Goal: Task Accomplishment & Management: Use online tool/utility

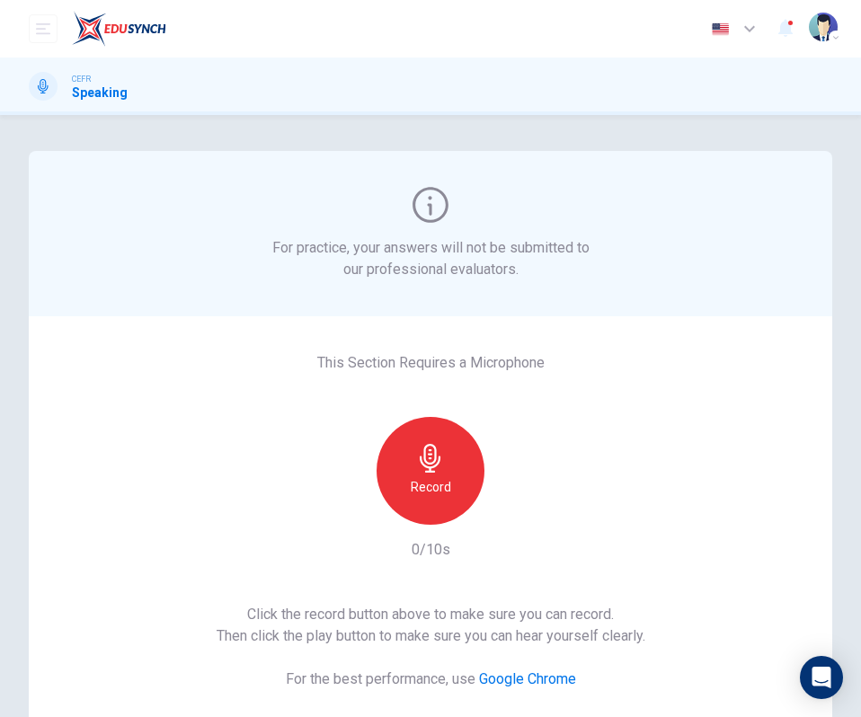
click at [403, 460] on div "Record" at bounding box center [431, 471] width 108 height 108
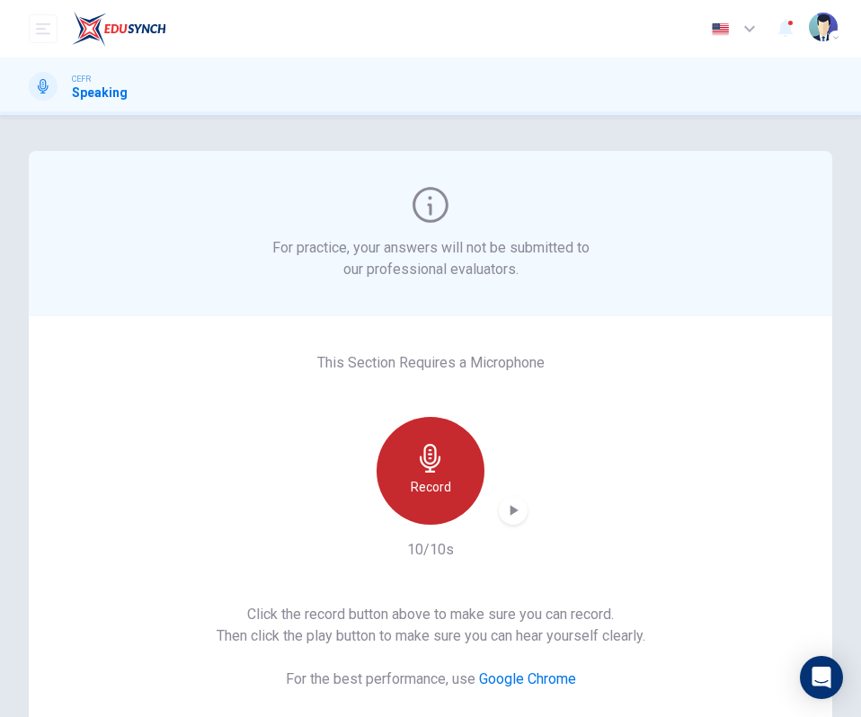
click at [403, 460] on div "Record" at bounding box center [431, 471] width 108 height 108
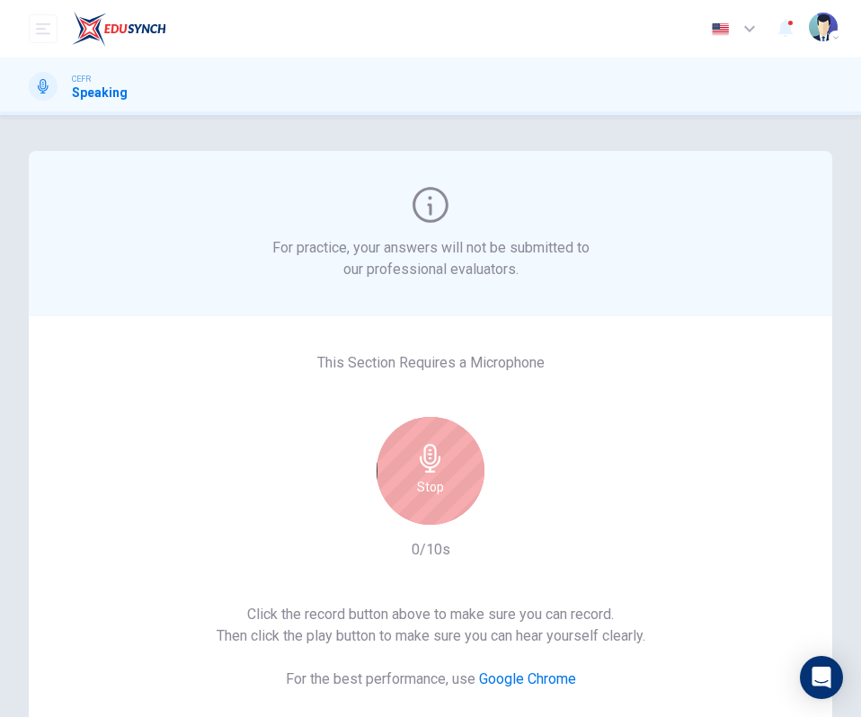
click at [435, 467] on icon "button" at bounding box center [430, 458] width 29 height 29
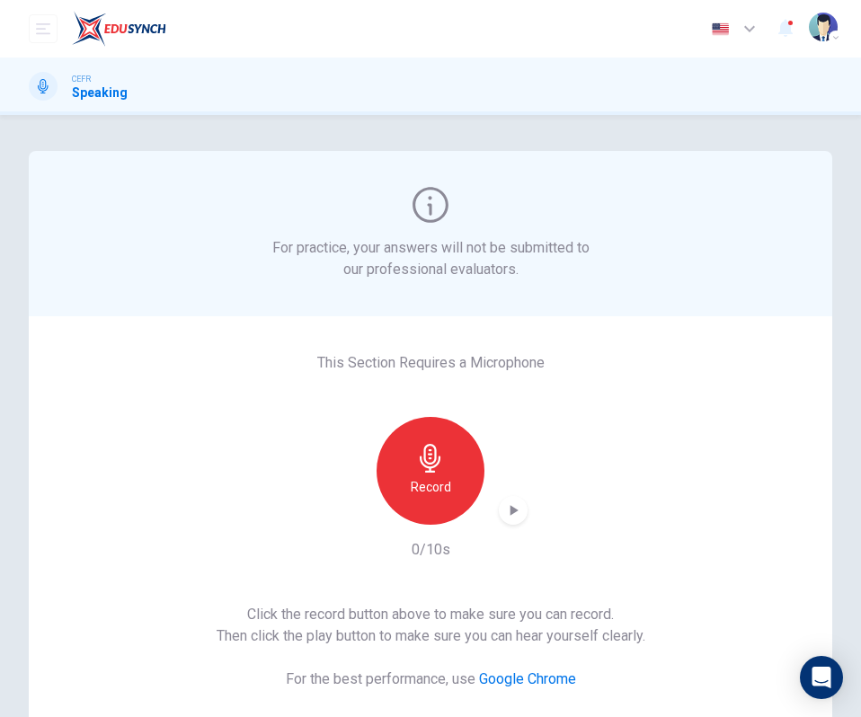
click at [435, 467] on icon "button" at bounding box center [430, 458] width 29 height 29
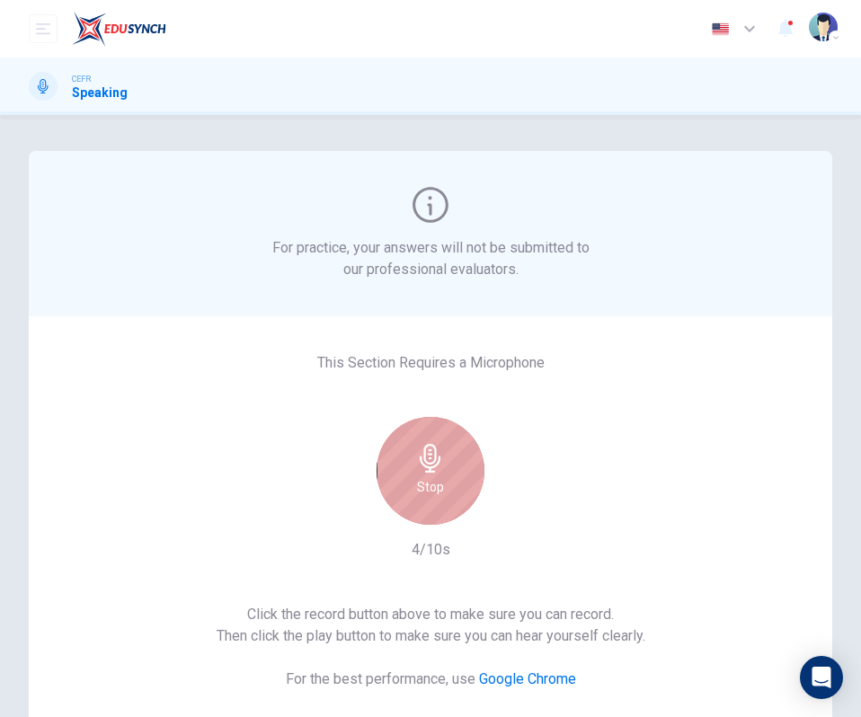
click at [435, 467] on icon "button" at bounding box center [430, 458] width 29 height 29
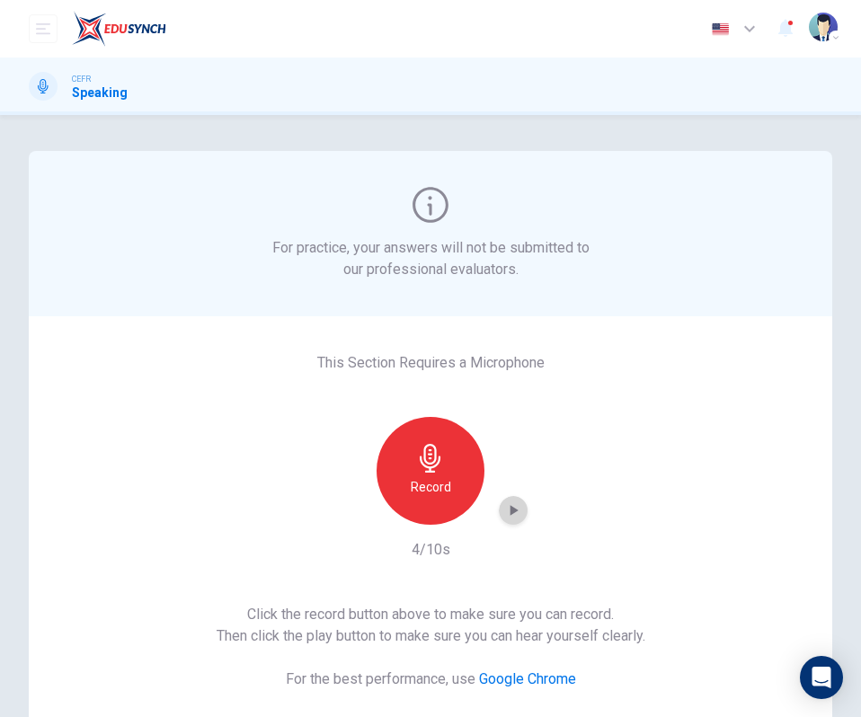
click at [506, 513] on icon "button" at bounding box center [513, 510] width 18 height 18
click at [427, 489] on h6 "Record" at bounding box center [431, 487] width 40 height 22
